Goal: Task Accomplishment & Management: Manage account settings

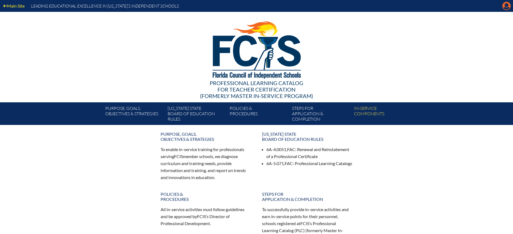
click at [506, 8] on icon "Manage Account" at bounding box center [506, 6] width 9 height 9
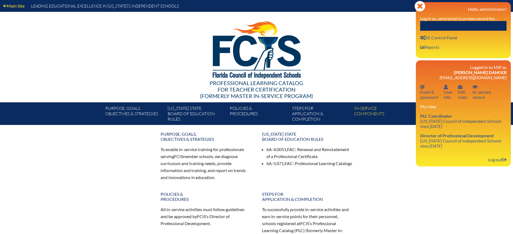
click at [486, 25] on input "text" at bounding box center [463, 26] width 86 height 10
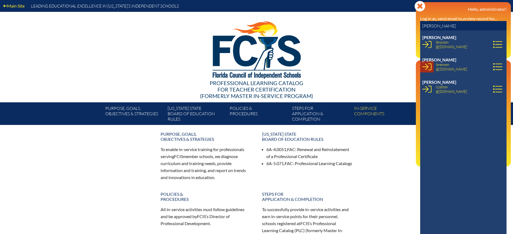
type input "lauren br"
click at [428, 66] on icon at bounding box center [426, 66] width 9 height 9
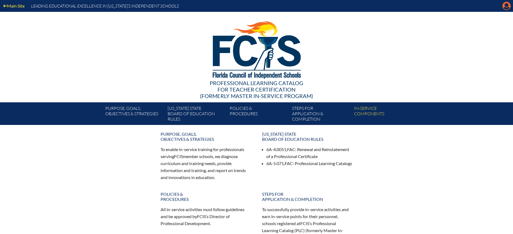
click at [503, 2] on icon "Manage account" at bounding box center [506, 6] width 9 height 9
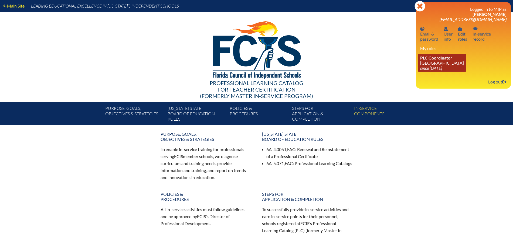
click at [431, 67] on icon "since [DATE]" at bounding box center [431, 68] width 22 height 5
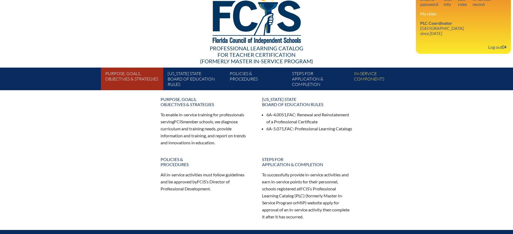
scroll to position [101, 0]
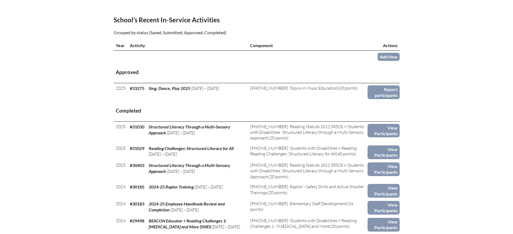
scroll to position [169, 0]
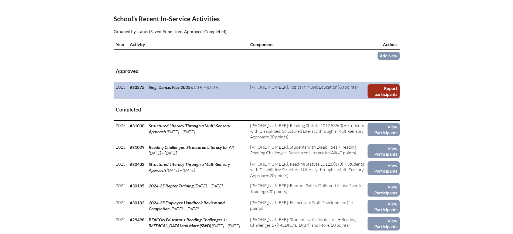
click at [389, 98] on link "Report participants" at bounding box center [383, 91] width 32 height 14
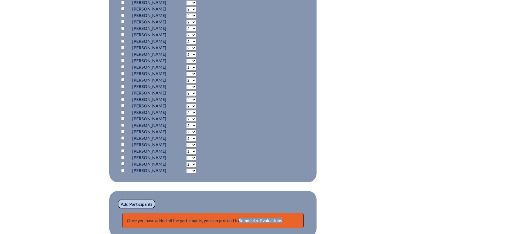
scroll to position [371, 0]
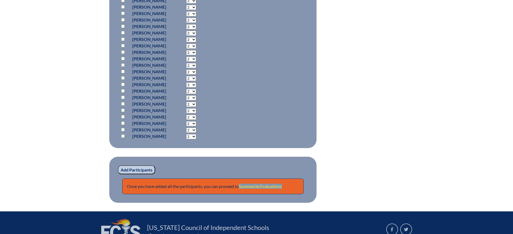
click at [278, 186] on link "Summarize Evaluations" at bounding box center [260, 186] width 43 height 5
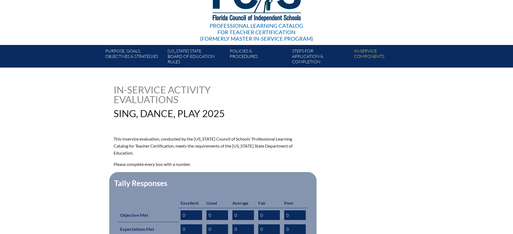
scroll to position [135, 0]
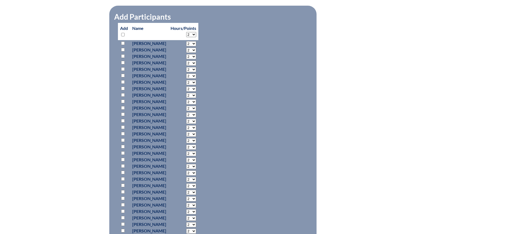
scroll to position [371, 0]
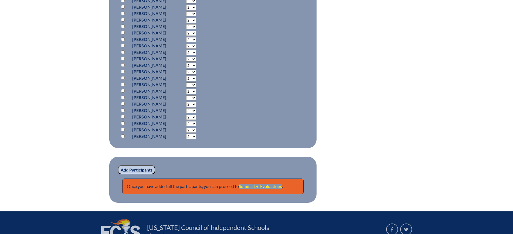
click at [266, 184] on link "Summarize Evaluations" at bounding box center [260, 186] width 43 height 5
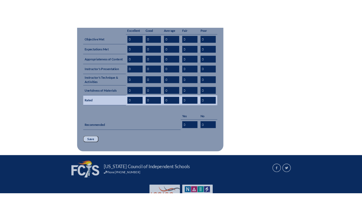
scroll to position [270, 0]
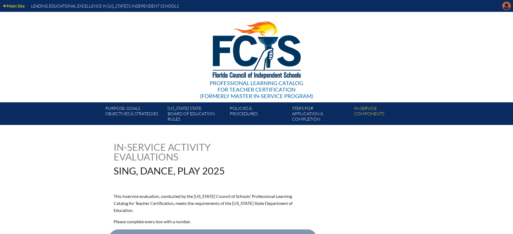
click at [362, 9] on icon at bounding box center [506, 6] width 8 height 8
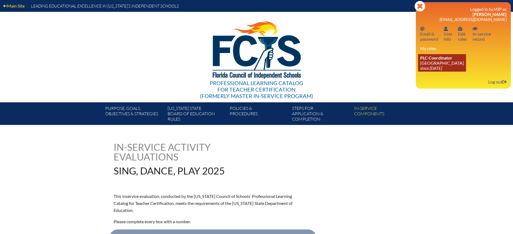
click at [362, 68] on icon "since [DATE]" at bounding box center [431, 68] width 22 height 5
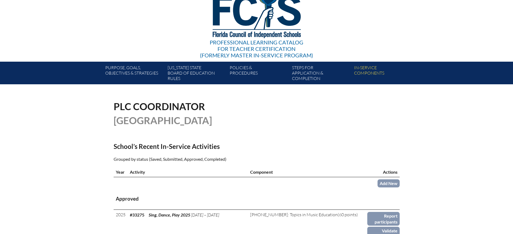
scroll to position [101, 0]
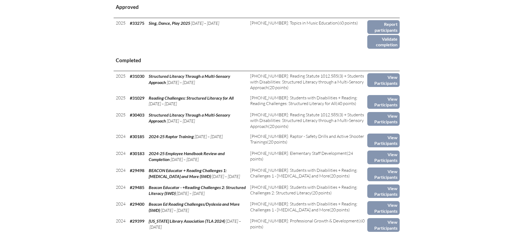
scroll to position [236, 0]
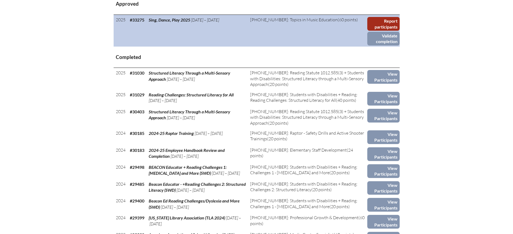
click at [391, 31] on link "Report participants" at bounding box center [383, 24] width 32 height 14
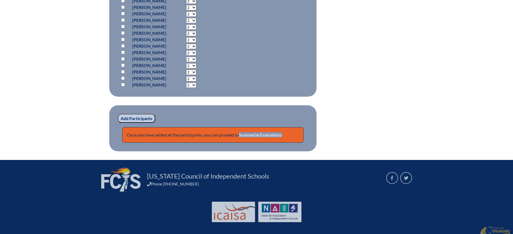
scroll to position [426, 0]
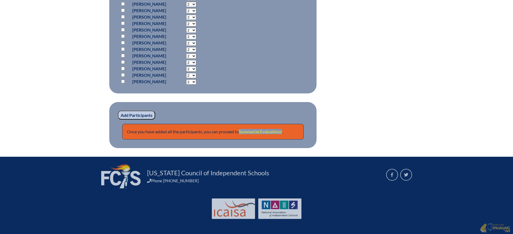
click at [278, 130] on link "Summarize Evaluations" at bounding box center [260, 131] width 43 height 5
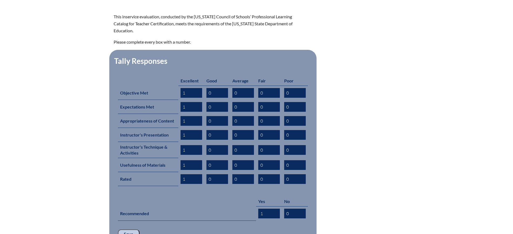
scroll to position [236, 0]
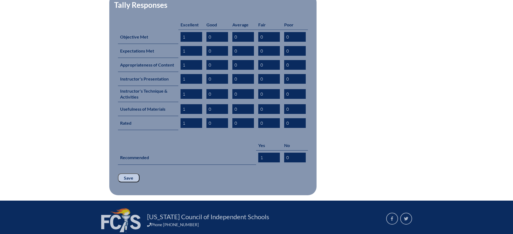
click at [133, 174] on input "Save" at bounding box center [129, 178] width 22 height 9
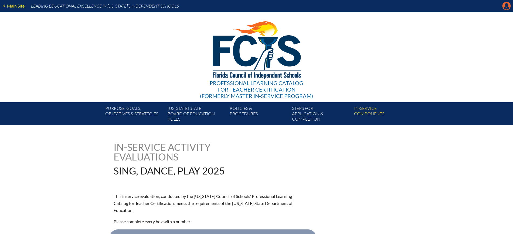
click at [502, 7] on icon "Manage account" at bounding box center [506, 6] width 9 height 9
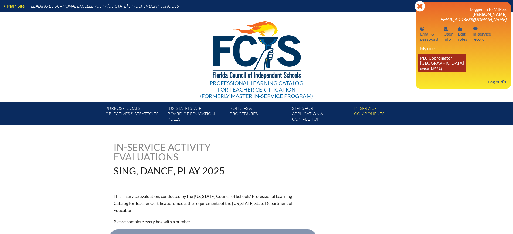
click at [438, 63] on link "PLC Coordinator [GEOGRAPHIC_DATA] since [DATE]" at bounding box center [442, 63] width 48 height 18
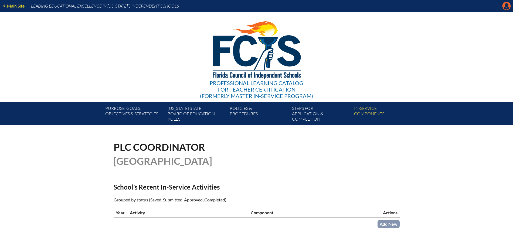
click at [505, 6] on icon "Manage account" at bounding box center [506, 6] width 9 height 9
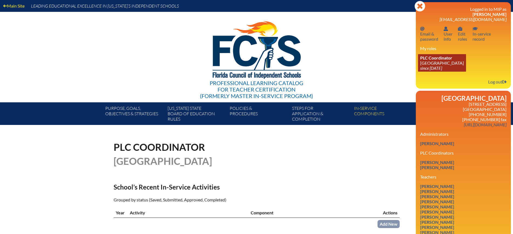
click at [434, 62] on link "PLC Coordinator [GEOGRAPHIC_DATA] since [DATE]" at bounding box center [442, 63] width 48 height 18
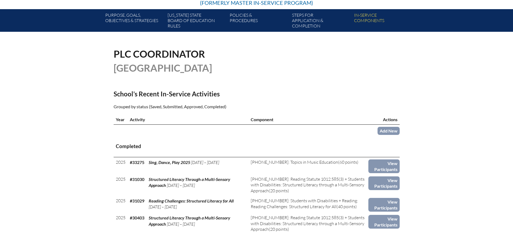
scroll to position [135, 0]
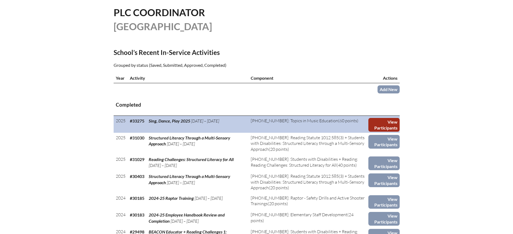
click at [382, 132] on link "View Participants" at bounding box center [383, 125] width 31 height 14
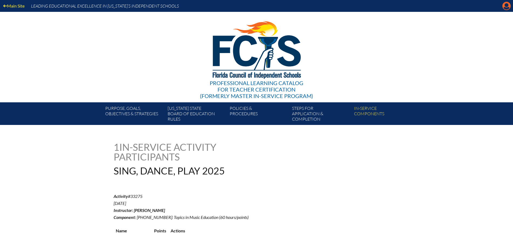
click at [508, 8] on icon "Manage account" at bounding box center [506, 6] width 9 height 9
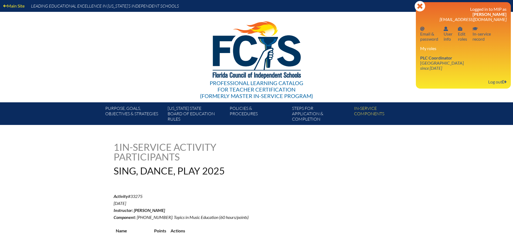
click at [435, 75] on div "Logged in to MIP as [PERSON_NAME] [EMAIL_ADDRESS][DOMAIN_NAME] Email password E…" at bounding box center [463, 45] width 86 height 78
click at [439, 69] on icon "since [DATE]" at bounding box center [431, 68] width 22 height 5
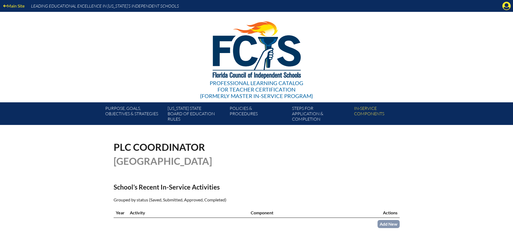
drag, startPoint x: 506, startPoint y: 6, endPoint x: 505, endPoint y: 9, distance: 3.9
click at [506, 6] on icon "Manage account" at bounding box center [506, 6] width 9 height 9
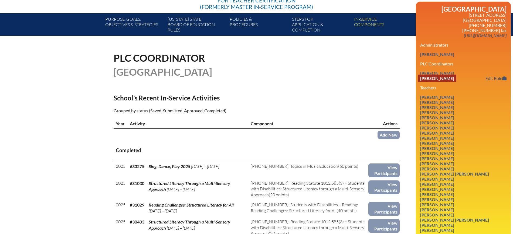
scroll to position [101, 0]
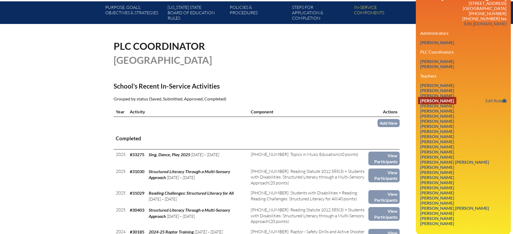
click at [449, 104] on link "Lisa Joy Butler" at bounding box center [437, 100] width 38 height 7
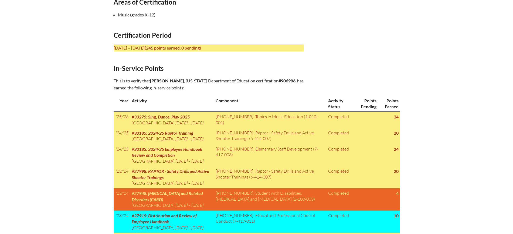
scroll to position [202, 0]
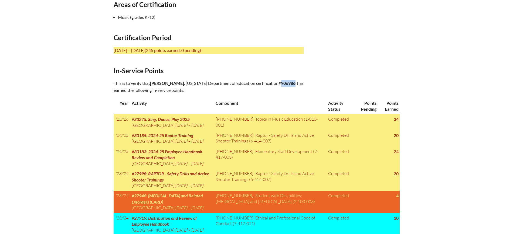
drag, startPoint x: 292, startPoint y: 82, endPoint x: 277, endPoint y: 83, distance: 14.9
click at [277, 83] on p "This is to verify that Lisa Joy Butler , Florida Department of Education certif…" at bounding box center [209, 87] width 190 height 14
copy b "906986"
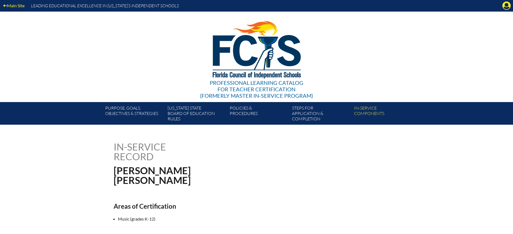
scroll to position [0, 0]
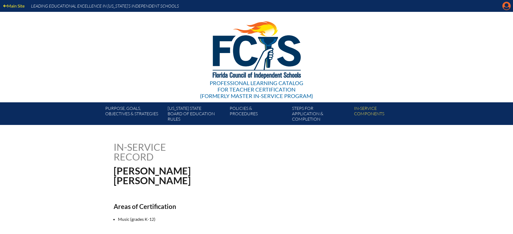
click at [506, 9] on icon "Manage account" at bounding box center [506, 6] width 9 height 9
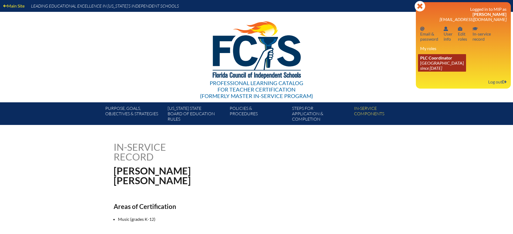
click at [442, 71] on link "PLC Coordinator Riverside Presbyterian Day School since 2024 Dec 6" at bounding box center [442, 63] width 48 height 18
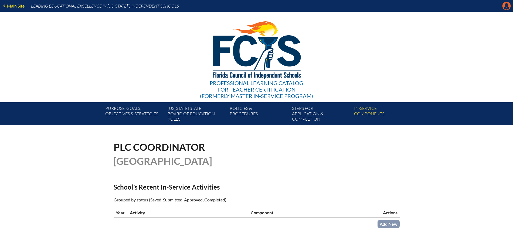
click at [502, 5] on div "Main Site Leading Educational Excellence in Florida’s Independent Schools Profe…" at bounding box center [256, 62] width 513 height 125
click at [506, 5] on icon "Manage account" at bounding box center [506, 6] width 9 height 9
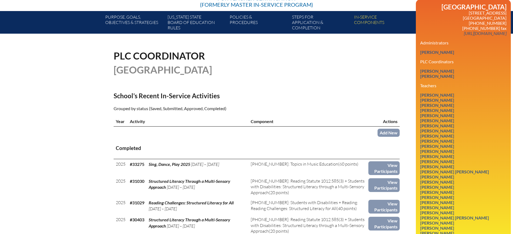
scroll to position [34, 0]
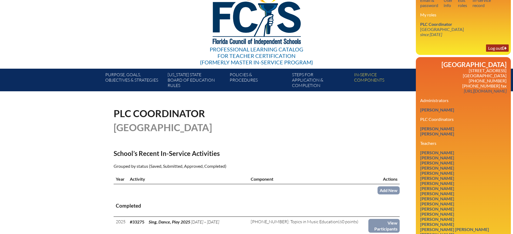
click at [494, 50] on link "Log out Log out" at bounding box center [497, 48] width 23 height 7
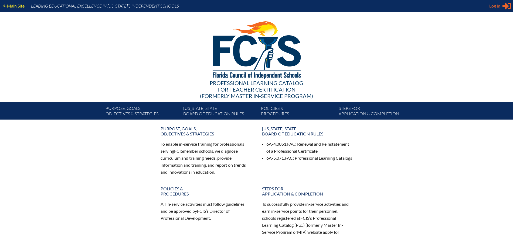
type input "[EMAIL_ADDRESS][DOMAIN_NAME]"
click at [490, 3] on span "Log in" at bounding box center [494, 6] width 11 height 6
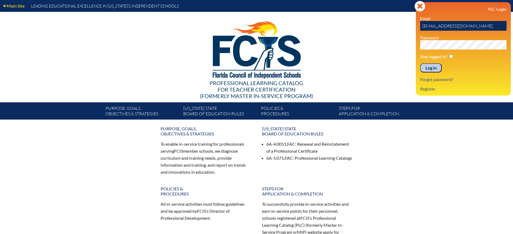
click at [425, 67] on input "Log in" at bounding box center [431, 67] width 22 height 9
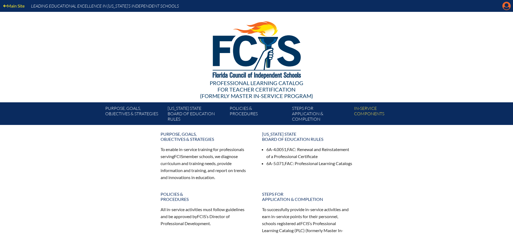
click at [505, 4] on icon at bounding box center [506, 6] width 8 height 8
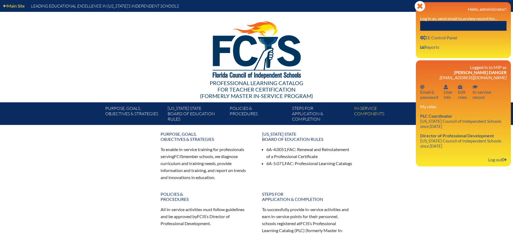
click at [484, 24] on input "text" at bounding box center [463, 26] width 86 height 10
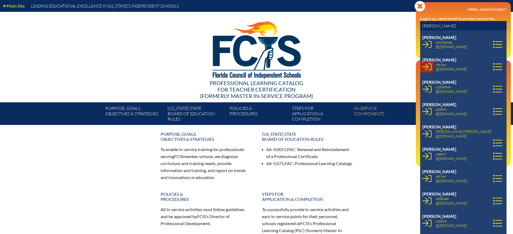
type input "courtney"
click at [424, 66] on icon at bounding box center [426, 66] width 9 height 9
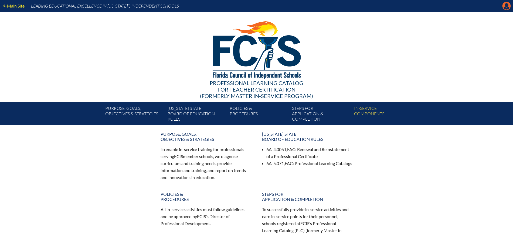
click at [505, 5] on icon "Manage account" at bounding box center [506, 6] width 9 height 9
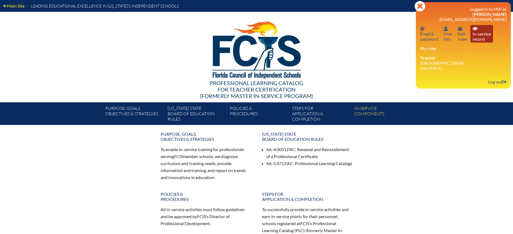
click at [479, 39] on link "In-service record In-service record" at bounding box center [481, 34] width 23 height 18
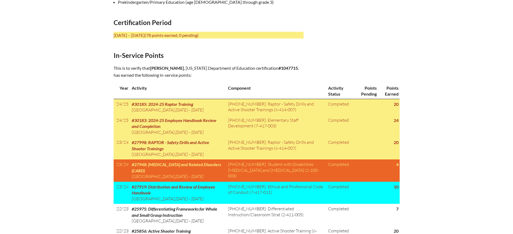
scroll to position [236, 0]
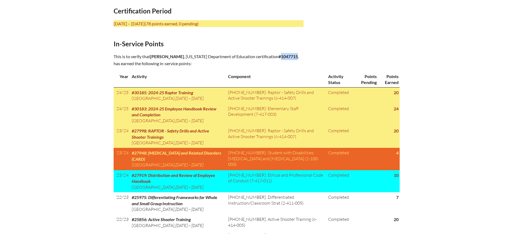
drag, startPoint x: 298, startPoint y: 56, endPoint x: 280, endPoint y: 57, distance: 18.7
click at [280, 57] on p "This is to verify that Courtney Bryan , Florida Department of Education certifi…" at bounding box center [209, 60] width 190 height 14
copy b "1047715"
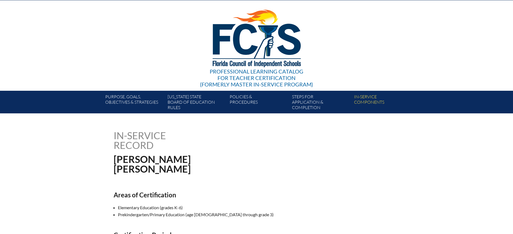
scroll to position [0, 0]
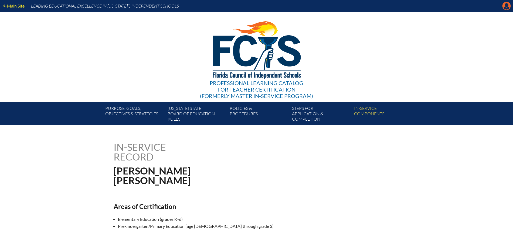
click at [508, 7] on icon "Manage account" at bounding box center [506, 6] width 9 height 9
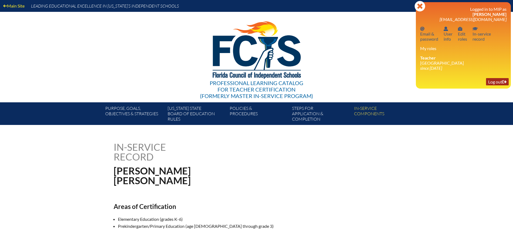
click at [489, 82] on link "Log out Log out" at bounding box center [497, 81] width 23 height 7
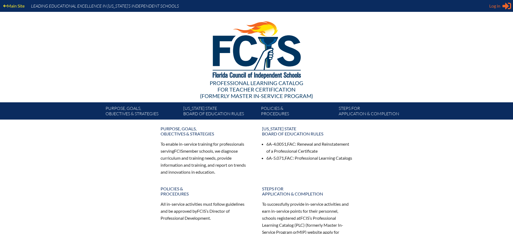
type input "kdanger@fcis.org"
click at [495, 6] on span "Log in" at bounding box center [494, 6] width 11 height 6
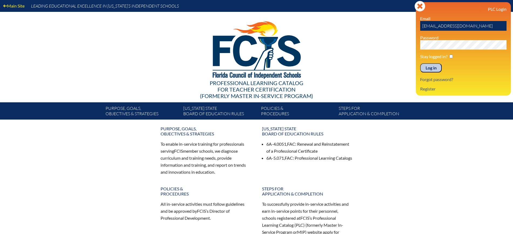
click at [428, 66] on input "Log in" at bounding box center [431, 67] width 22 height 9
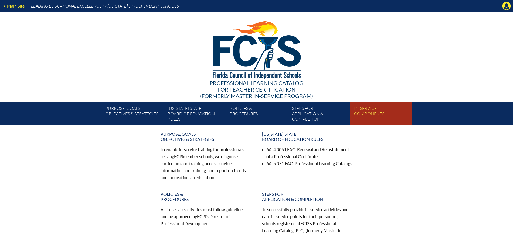
click at [373, 112] on link "In-service components" at bounding box center [383, 115] width 62 height 21
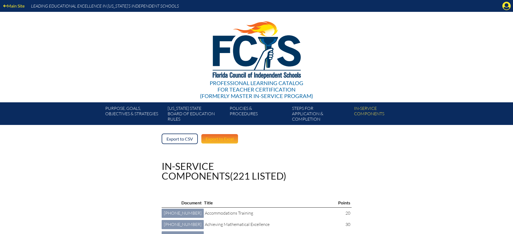
scroll to position [34, 0]
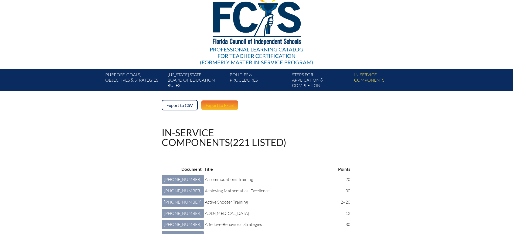
click at [216, 106] on link "Export to Excel" at bounding box center [220, 105] width 38 height 11
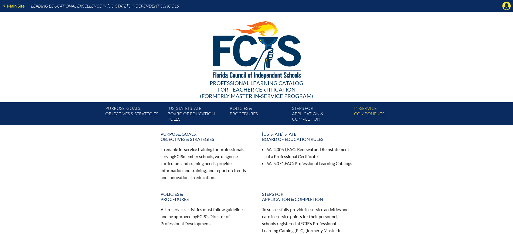
click at [508, 6] on icon "Manage Account" at bounding box center [506, 6] width 9 height 9
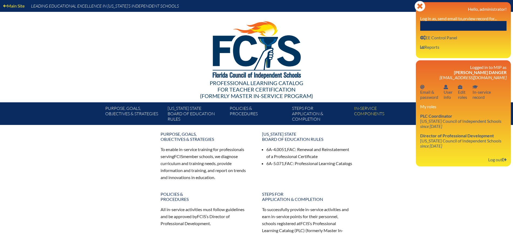
drag, startPoint x: 497, startPoint y: 159, endPoint x: 482, endPoint y: 130, distance: 32.9
click at [497, 159] on link "Log out Log out" at bounding box center [497, 159] width 23 height 7
